Goal: Transaction & Acquisition: Purchase product/service

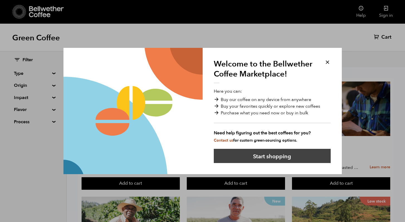
click at [261, 155] on button "Start shopping" at bounding box center [272, 156] width 117 height 14
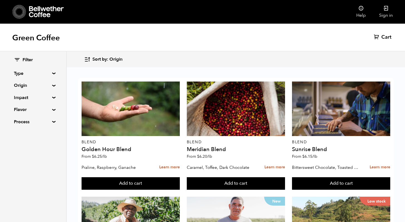
scroll to position [137, 0]
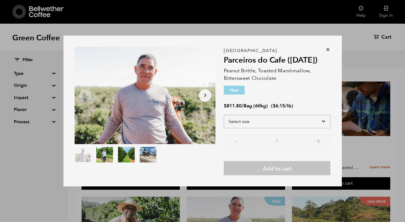
click at [284, 123] on select "Select size Bag (60kg) (132 lbs)" at bounding box center [277, 121] width 106 height 13
select select "bag-3"
click at [224, 115] on select "Select size Bag (60kg) (132 lbs)" at bounding box center [277, 121] width 106 height 13
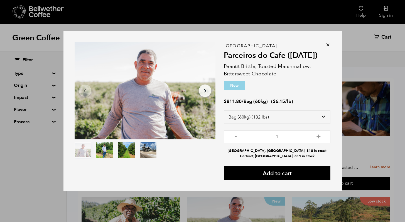
click at [328, 44] on icon at bounding box center [328, 45] width 6 height 6
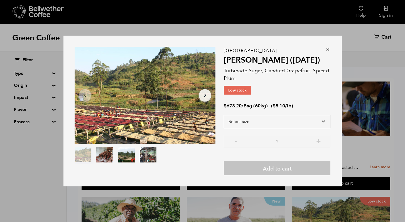
click at [325, 125] on select "Select size Bag (60kg) (132 lbs)" at bounding box center [277, 121] width 106 height 13
click at [327, 49] on icon at bounding box center [328, 50] width 6 height 6
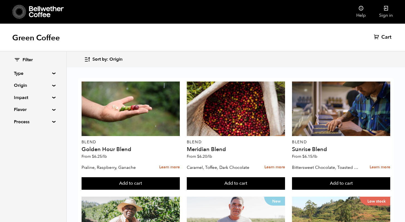
click at [21, 59] on div "Filter" at bounding box center [33, 60] width 38 height 6
click at [19, 60] on icon at bounding box center [17, 59] width 6 height 7
click at [28, 59] on span "Filter" at bounding box center [28, 60] width 10 height 6
click at [52, 73] on summary "Type" at bounding box center [33, 73] width 38 height 7
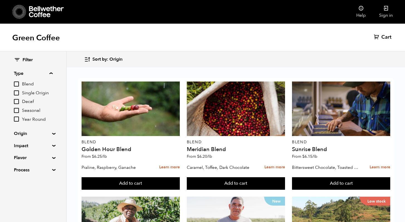
click at [18, 120] on input "Year Round" at bounding box center [16, 119] width 5 height 5
checkbox input "true"
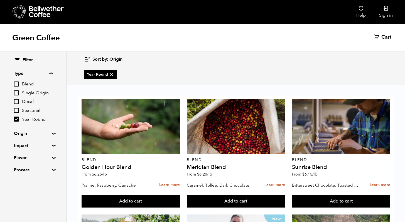
click at [51, 142] on div "Filter Type Blend Single Origin Decaf Seasonal Year Round Origin Blend Brazil B…" at bounding box center [33, 114] width 66 height 127
click at [51, 158] on summary "Flavor" at bounding box center [33, 157] width 38 height 7
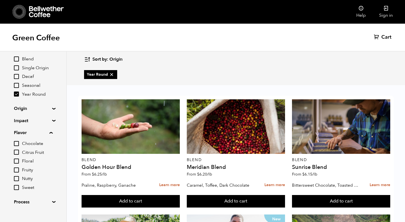
scroll to position [26, 0]
click at [16, 143] on input "Chocolate" at bounding box center [16, 142] width 5 height 5
checkbox input "true"
click at [18, 188] on input "Sweet" at bounding box center [16, 186] width 5 height 5
checkbox input "true"
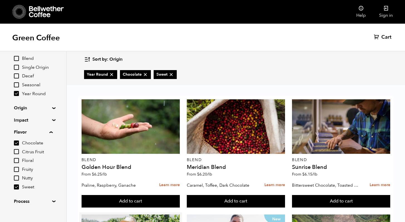
scroll to position [133, 0]
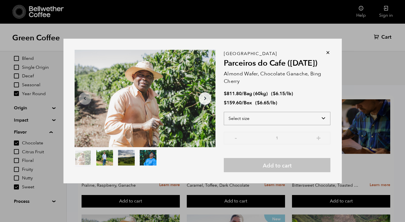
click at [262, 117] on select "Select size Bag (60kg) (132 lbs) Box (24 lbs)" at bounding box center [277, 118] width 106 height 13
select select "box"
click at [224, 112] on select "Select size Bag (60kg) (132 lbs) Box (24 lbs)" at bounding box center [277, 118] width 106 height 13
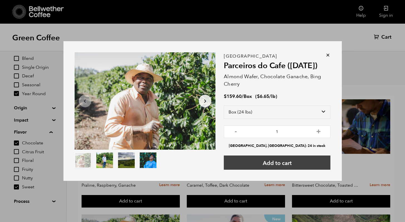
click at [277, 164] on button "Add to cart" at bounding box center [277, 162] width 106 height 14
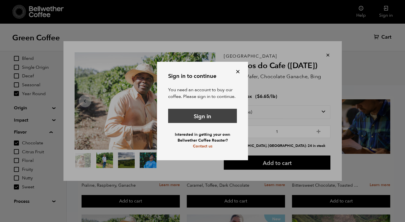
click at [198, 118] on link "Sign in" at bounding box center [202, 116] width 69 height 14
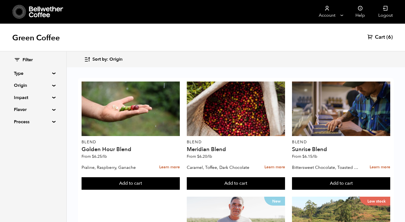
click at [382, 39] on span "Cart" at bounding box center [380, 37] width 10 height 7
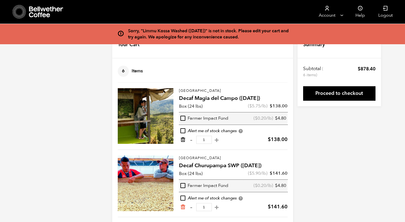
click at [183, 140] on icon "Remove from cart" at bounding box center [183, 140] width 6 height 6
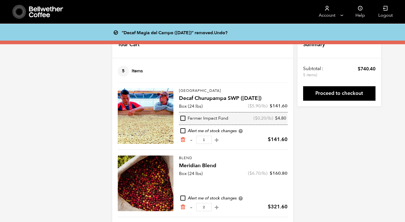
click at [183, 140] on icon "Remove from cart" at bounding box center [183, 140] width 6 height 6
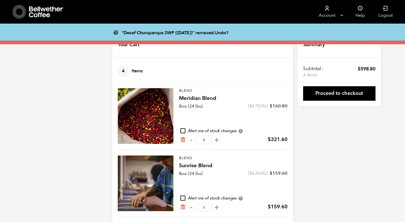
click at [183, 140] on icon "Remove from cart" at bounding box center [183, 140] width 6 height 6
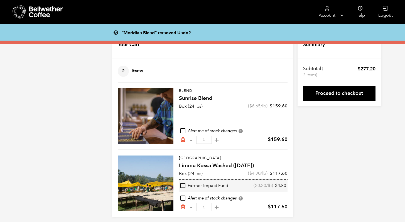
click at [183, 140] on icon "Remove from cart" at bounding box center [183, 140] width 6 height 6
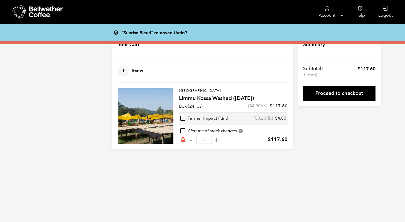
click at [183, 140] on icon "Remove from cart" at bounding box center [183, 140] width 6 height 6
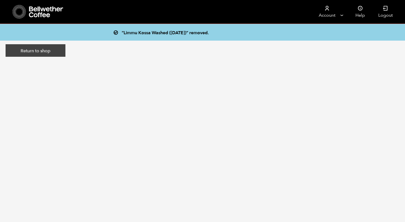
click at [41, 48] on link "Return to shop" at bounding box center [36, 50] width 60 height 13
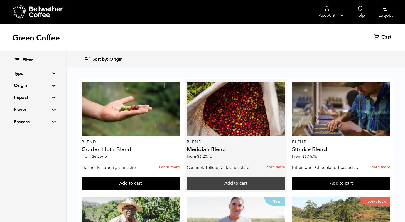
click at [250, 183] on button "Add to cart" at bounding box center [236, 183] width 98 height 13
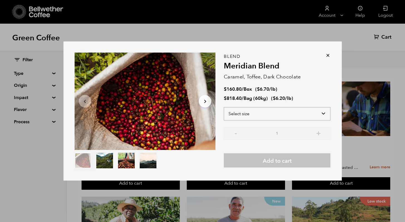
click at [279, 115] on select "Select size Bag (60kg) (132 lbs) Box (24 lbs)" at bounding box center [277, 113] width 106 height 13
select select "box"
click at [224, 107] on select "Select size Bag (60kg) (132 lbs) Box (24 lbs)" at bounding box center [277, 113] width 106 height 13
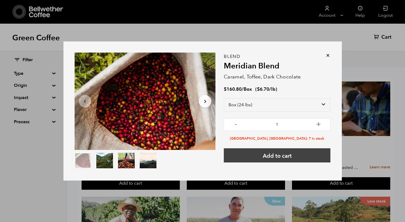
click at [276, 159] on button "Add to cart" at bounding box center [277, 155] width 106 height 14
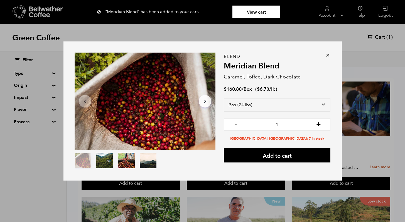
click at [319, 124] on button "+" at bounding box center [318, 124] width 7 height 6
type input "2"
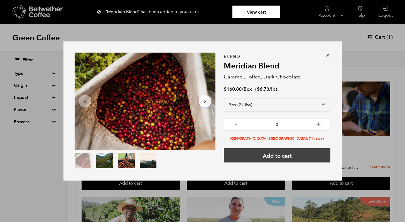
click at [273, 158] on button "Add to cart" at bounding box center [277, 155] width 106 height 14
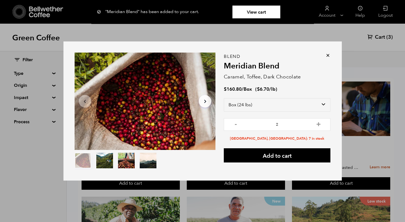
click at [326, 55] on icon at bounding box center [328, 56] width 6 height 6
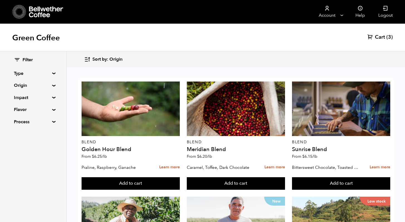
click at [378, 37] on span "Cart" at bounding box center [380, 37] width 10 height 7
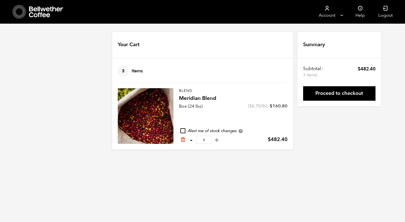
click at [190, 141] on button "-" at bounding box center [191, 140] width 7 height 6
type input "2"
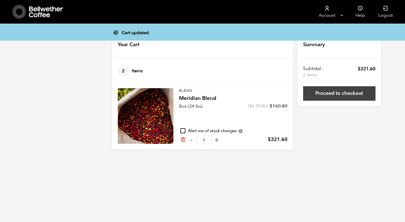
click at [347, 96] on link "Proceed to checkout" at bounding box center [339, 93] width 72 height 14
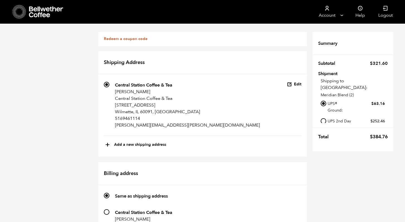
scroll to position [52, 0]
click at [106, 209] on input "235 Central Station Coffee & Tea [PERSON_NAME][GEOGRAPHIC_DATA] Coffee & Tea [S…" at bounding box center [107, 212] width 6 height 6
radio input "true"
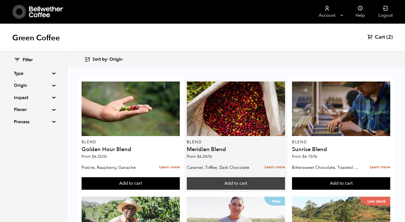
click at [232, 183] on button "Add to cart" at bounding box center [236, 183] width 98 height 13
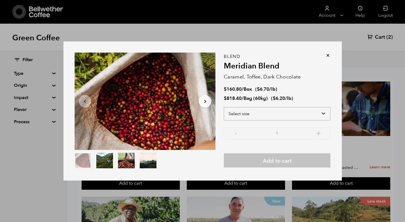
click at [323, 113] on select "Select size Bag (60kg) (132 lbs) Box (24 lbs)" at bounding box center [277, 113] width 106 height 13
click at [224, 107] on select "Select size Bag (60kg) (132 lbs) Box (24 lbs)" at bounding box center [277, 113] width 106 height 13
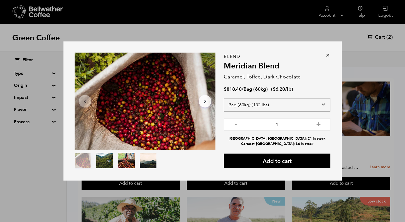
click at [322, 105] on select "Select size Bag (60kg) (132 lbs) Box (24 lbs)" at bounding box center [277, 104] width 106 height 13
select select "box"
click at [224, 98] on select "Select size Bag (60kg) (132 lbs) Box (24 lbs)" at bounding box center [277, 104] width 106 height 13
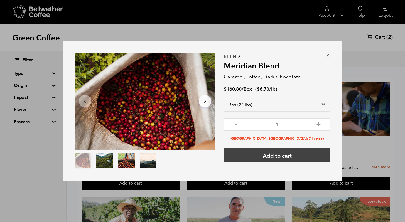
click at [282, 161] on button "Add to cart" at bounding box center [277, 155] width 106 height 14
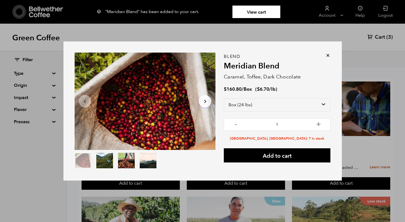
click at [380, 38] on div "Item 1 of 4 Arrow Left Arrow Right item 0 item 1 item 2 item 3 Item 1 of 4 "Mer…" at bounding box center [202, 111] width 405 height 222
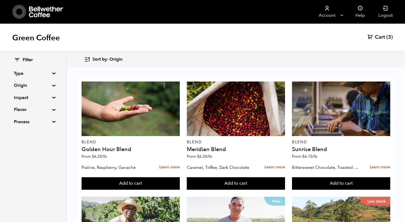
click at [380, 38] on span "Cart" at bounding box center [380, 37] width 10 height 7
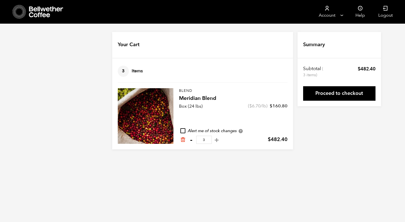
click at [190, 139] on button "-" at bounding box center [191, 140] width 7 height 6
type input "2"
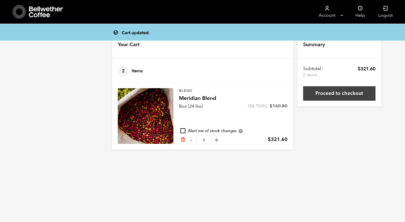
click at [343, 92] on link "Proceed to checkout" at bounding box center [339, 93] width 72 height 14
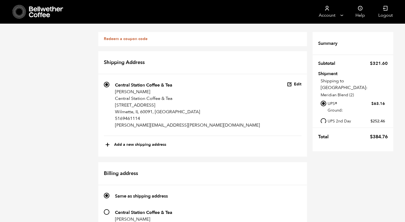
scroll to position [98, 0]
click at [107, 209] on input "235 Central Station Coffee & Tea Katherine Degen Central Station Coffee & Tea 2…" at bounding box center [107, 212] width 6 height 6
radio input "true"
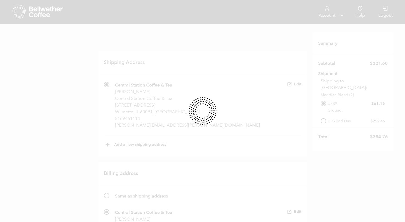
scroll to position [297, 0]
click at [220, 108] on div at bounding box center [202, 111] width 405 height 222
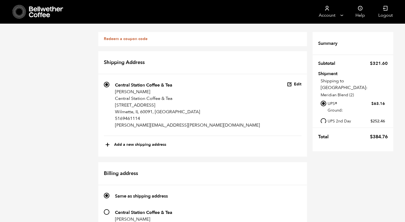
scroll to position [250, 0]
